Goal: Task Accomplishment & Management: Complete application form

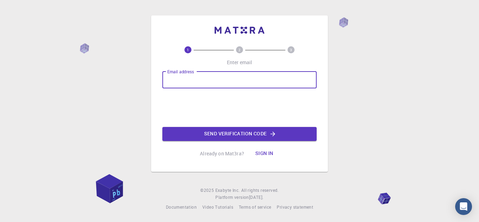
click at [180, 74] on div "Email address Email address" at bounding box center [239, 80] width 154 height 17
type input "[EMAIL_ADDRESS][DOMAIN_NAME]"
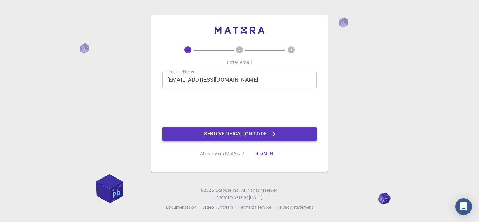
click at [245, 138] on button "Send verification code" at bounding box center [239, 134] width 154 height 14
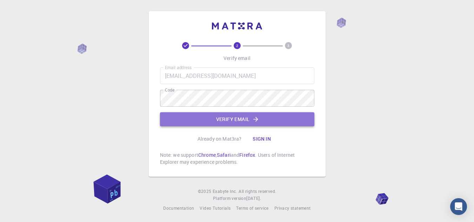
click at [233, 119] on button "Verify email" at bounding box center [237, 119] width 154 height 14
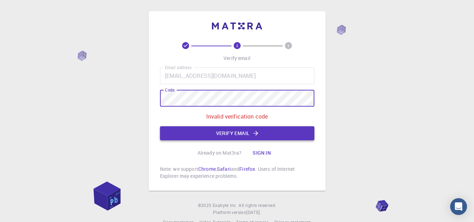
click at [215, 136] on button "Verify email" at bounding box center [237, 133] width 154 height 14
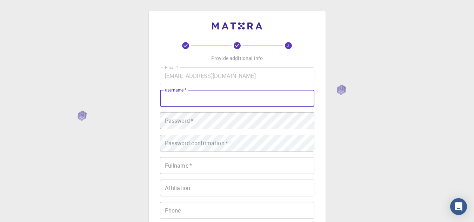
click at [187, 101] on input "username   *" at bounding box center [237, 98] width 154 height 17
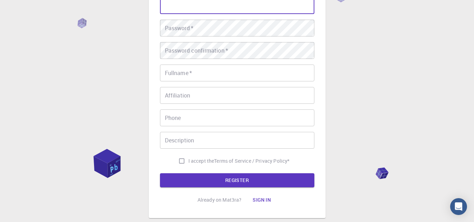
scroll to position [30, 0]
